Goal: Check status: Verify the current state of an ongoing process or item

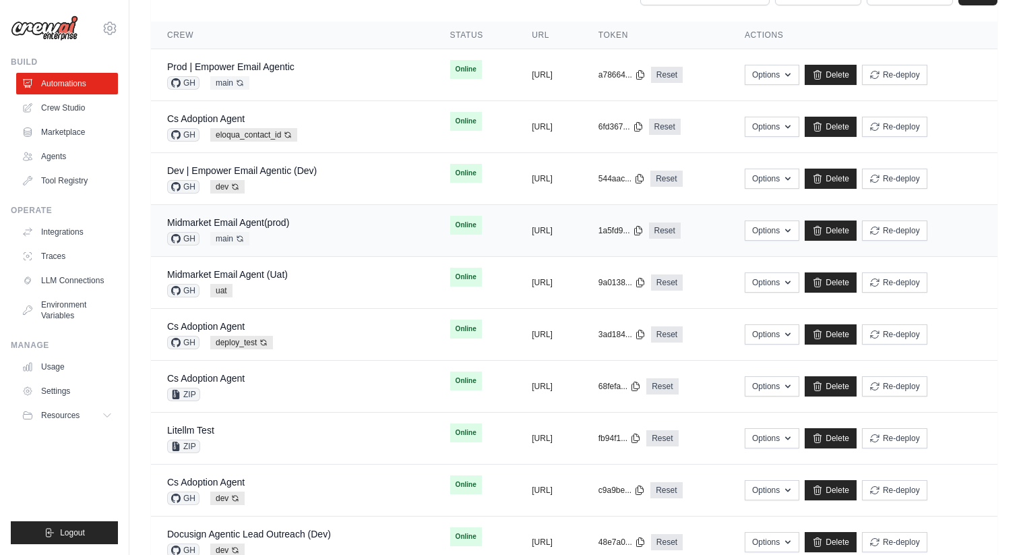
scroll to position [113, 0]
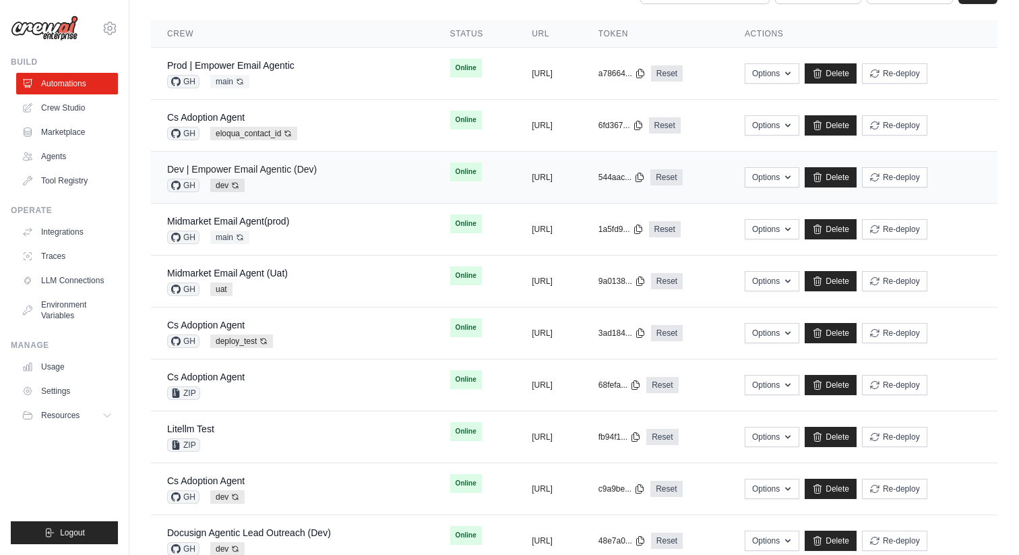
click at [274, 166] on link "Dev | Empower Email Agentic (Dev)" at bounding box center [242, 169] width 150 height 11
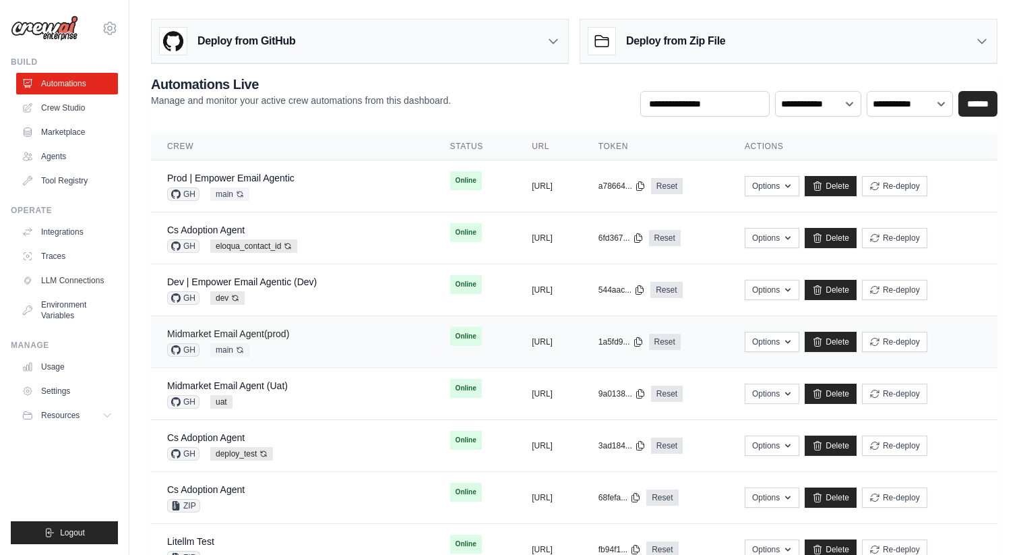
click at [276, 332] on link "Midmarket Email Agent(prod)" at bounding box center [228, 333] width 122 height 11
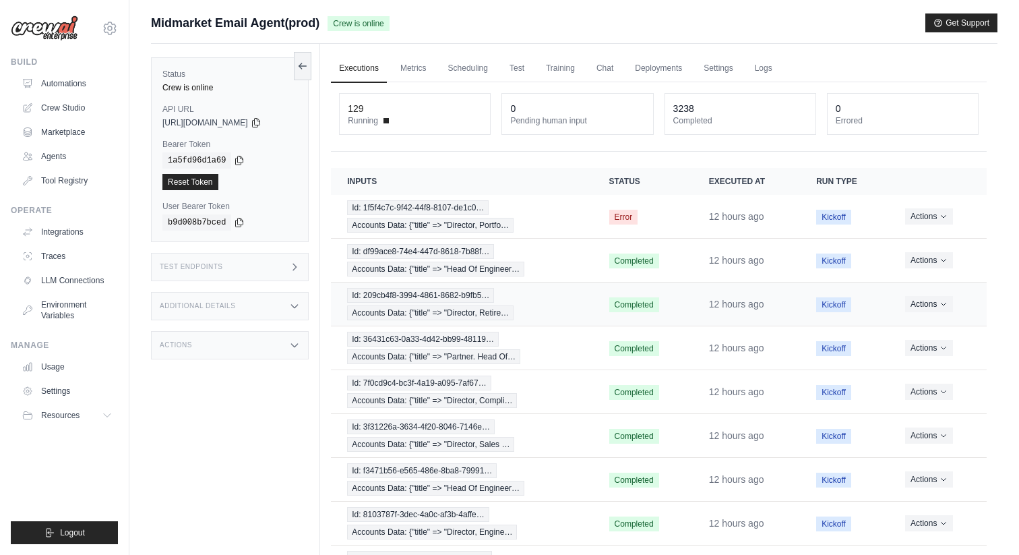
click at [482, 284] on td "Id: 209cb4f8-3994-4861-8682-b9fb5… Accounts Data: {"title" => "Director, Retire…" at bounding box center [461, 304] width 261 height 44
